Goal: Navigation & Orientation: Understand site structure

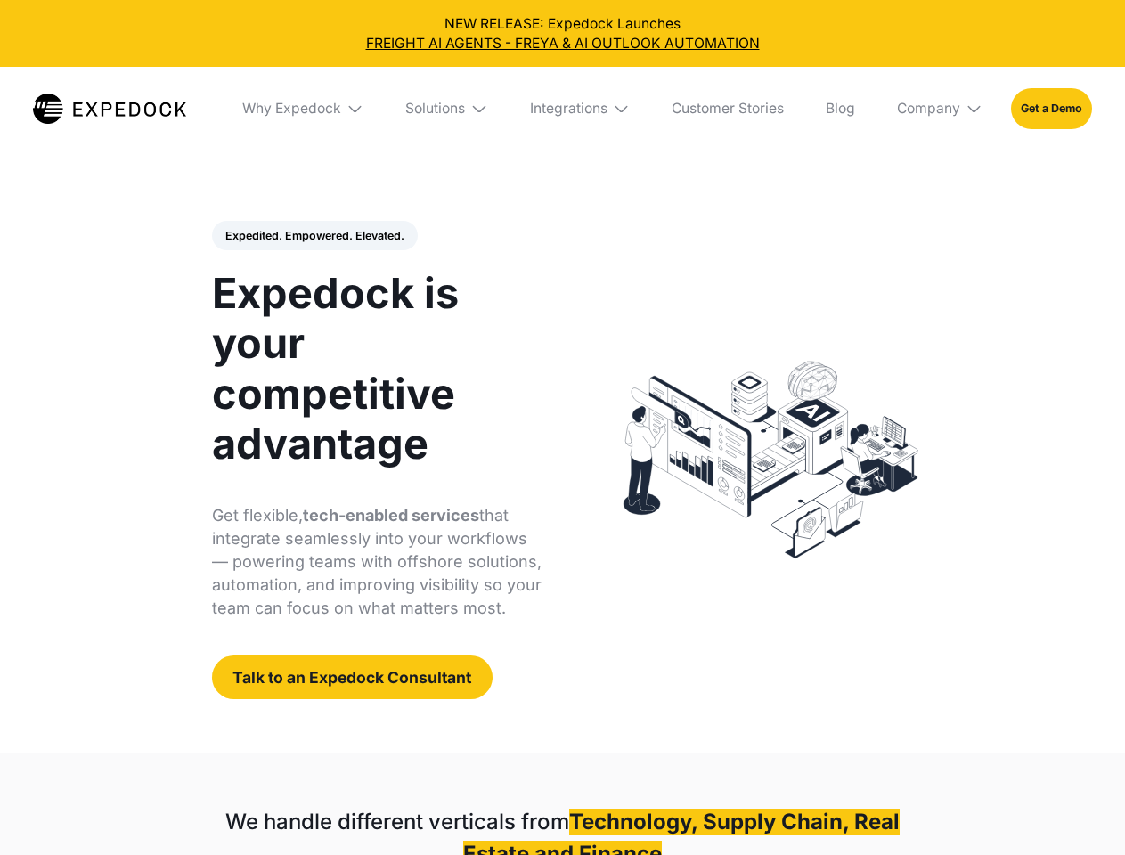
select select
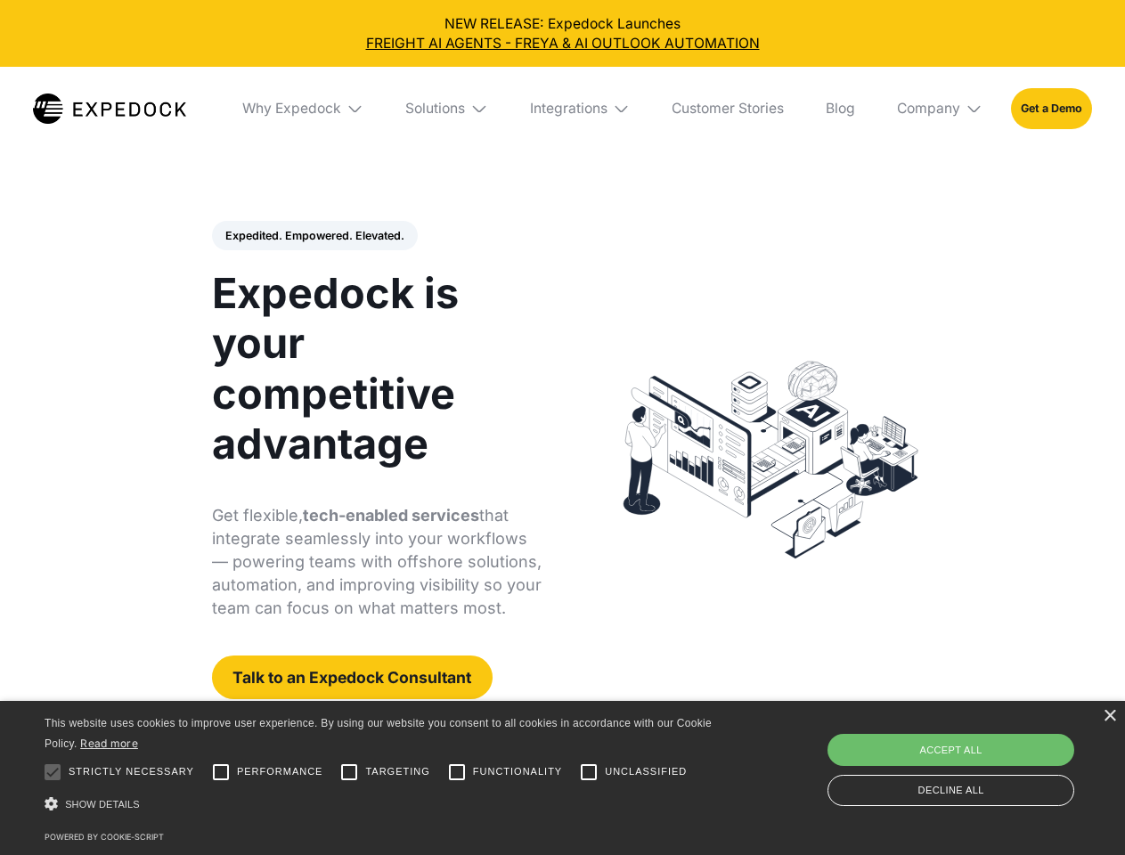
click at [562, 109] on div "Integrations" at bounding box center [568, 109] width 77 height 18
click at [304, 109] on div "Why Expedock" at bounding box center [276, 109] width 99 height 18
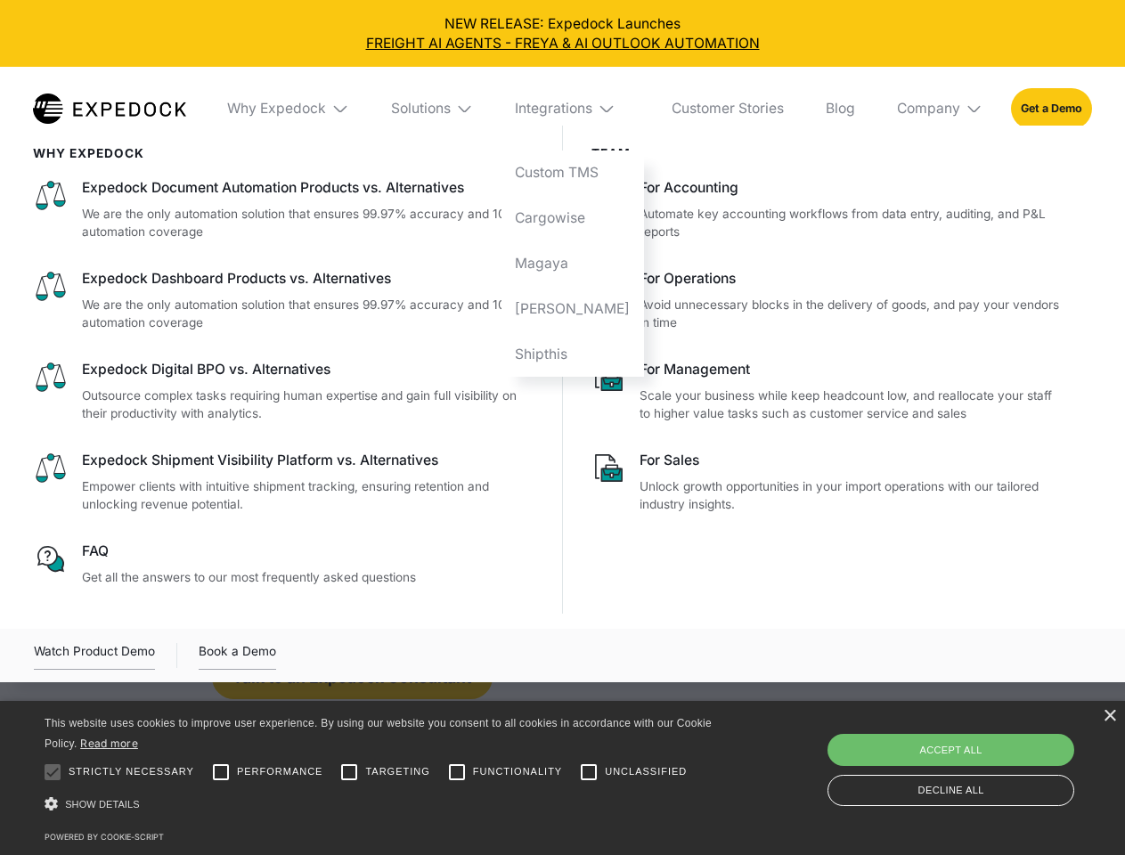
click at [448, 109] on div "Solutions" at bounding box center [421, 109] width 60 height 18
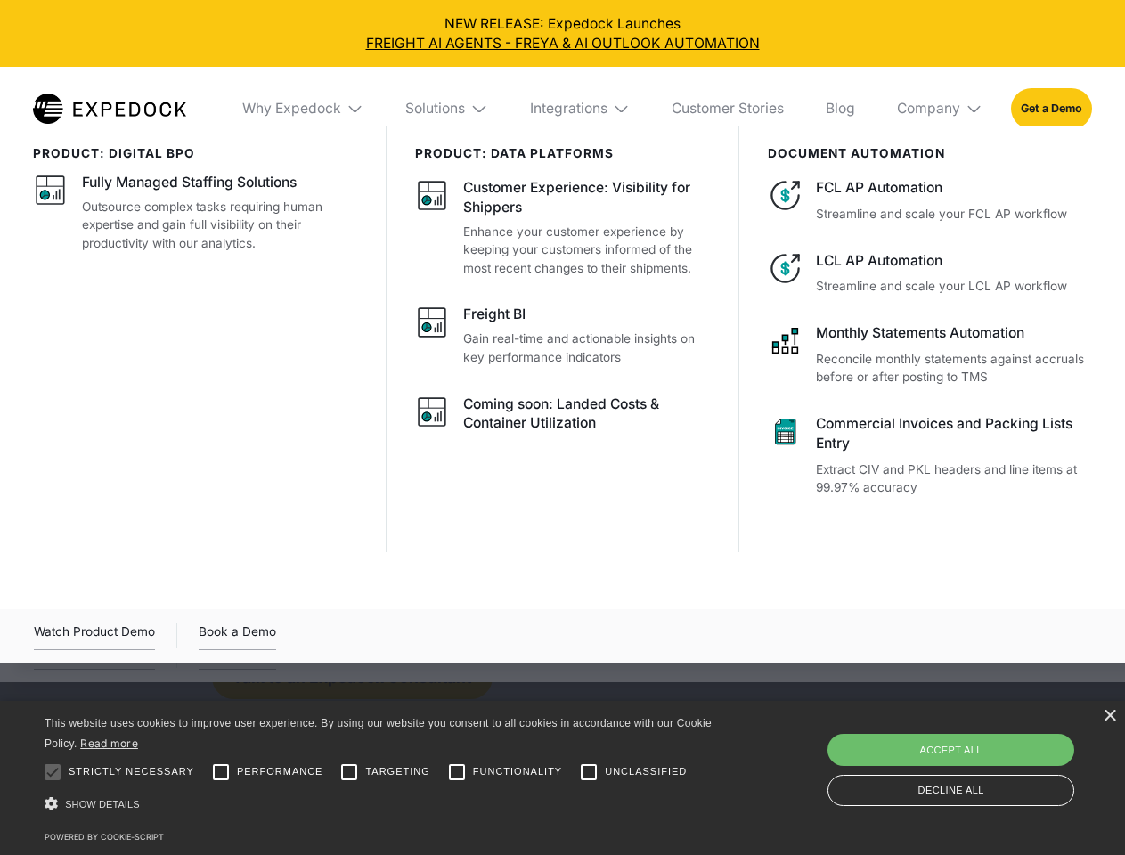
click at [581, 109] on div "Integrations" at bounding box center [568, 109] width 77 height 18
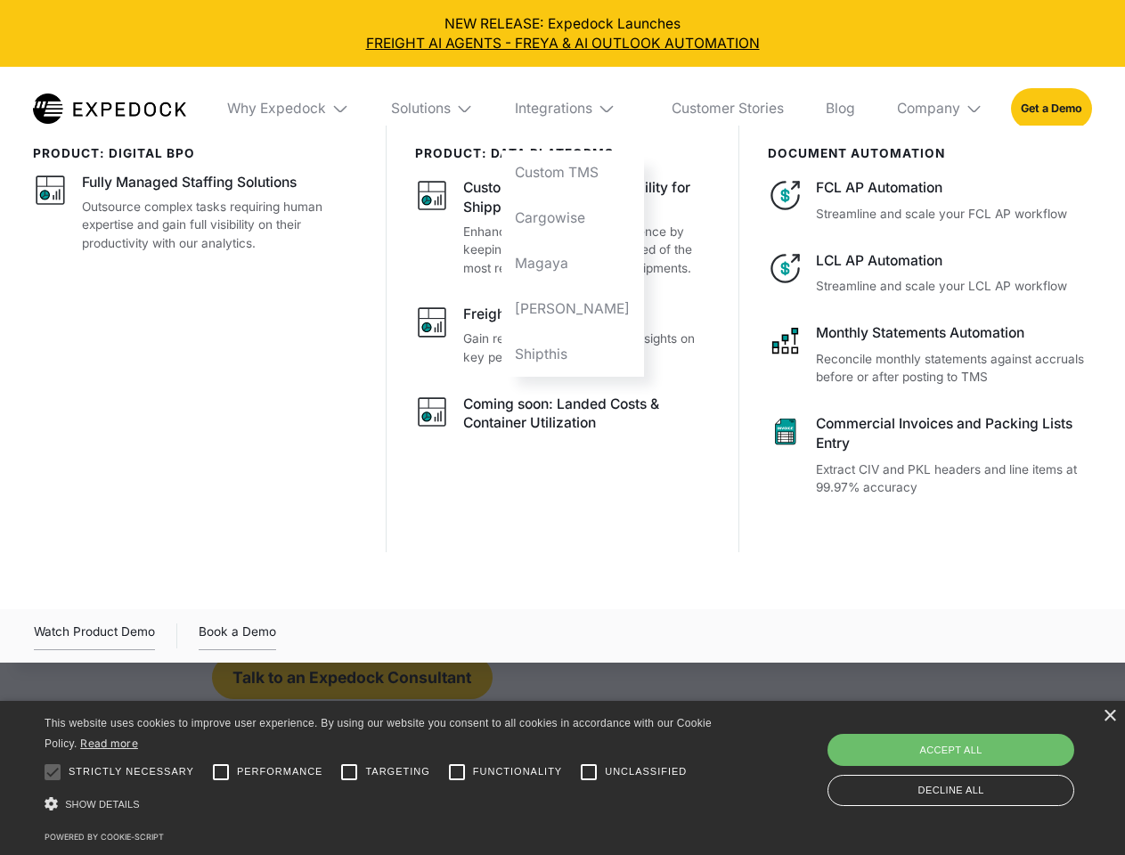
click at [940, 109] on div "Company" at bounding box center [928, 109] width 63 height 18
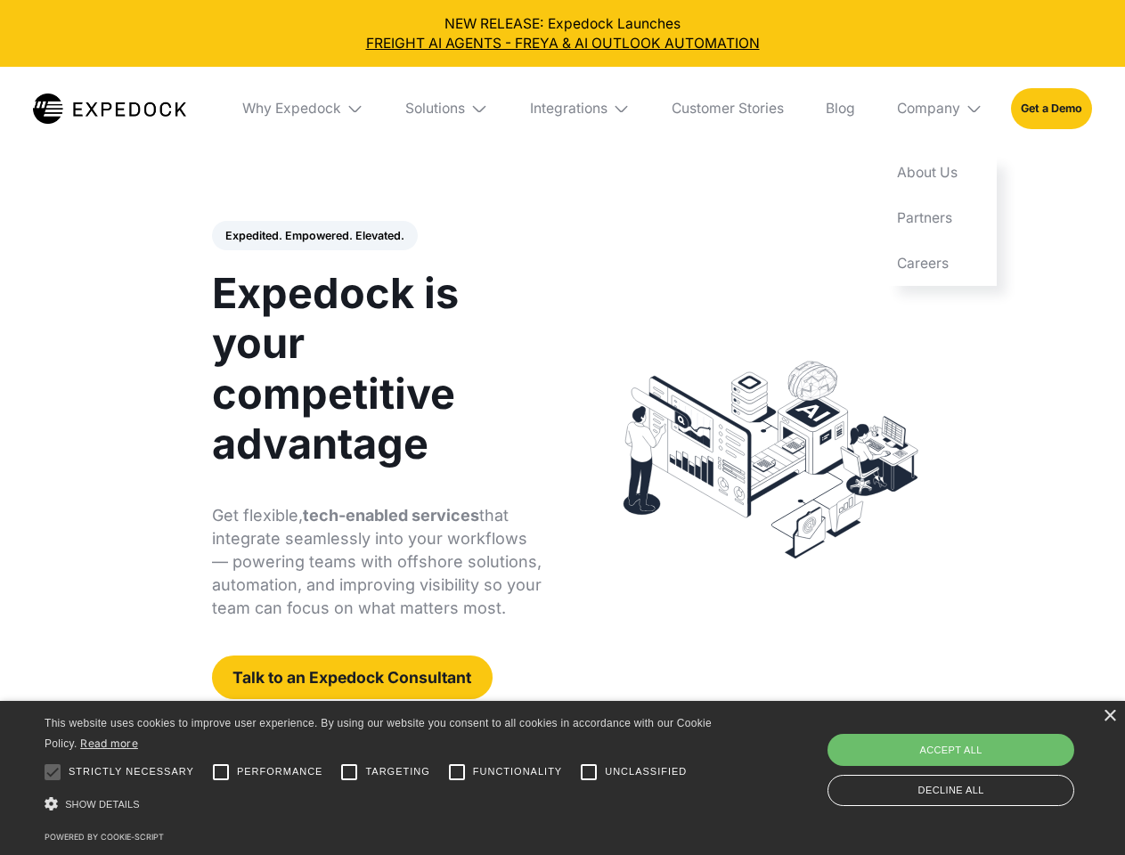
click at [313, 236] on div "Expedited. Empowered. Elevated. Automate Freight Document Extraction at 99.97% …" at bounding box center [377, 460] width 330 height 479
click at [53, 772] on div at bounding box center [53, 772] width 36 height 36
